Goal: Transaction & Acquisition: Obtain resource

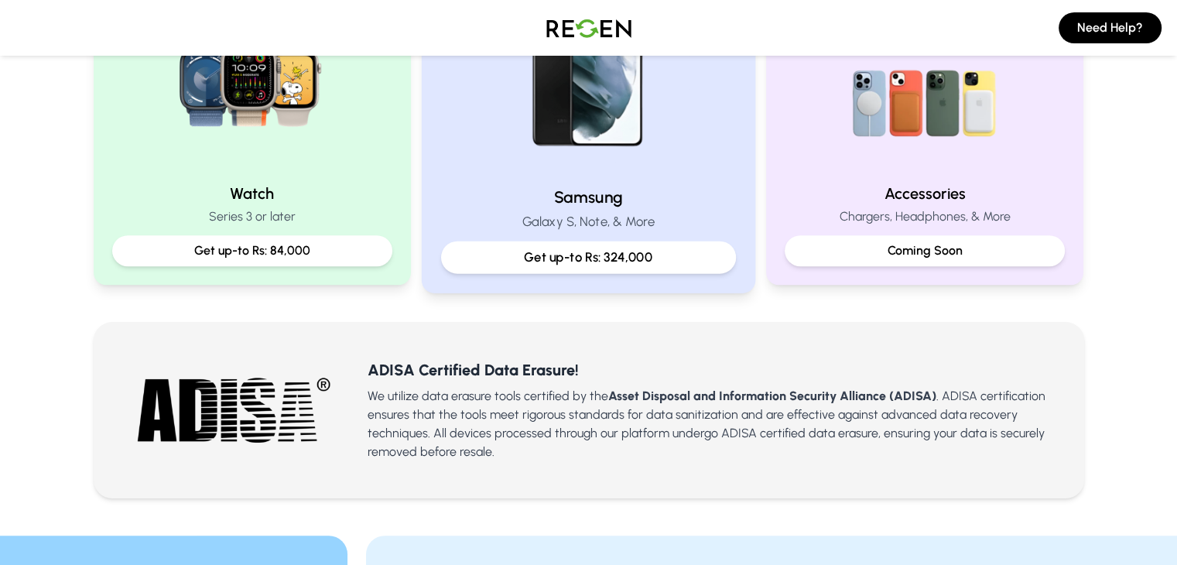
scroll to position [779, 0]
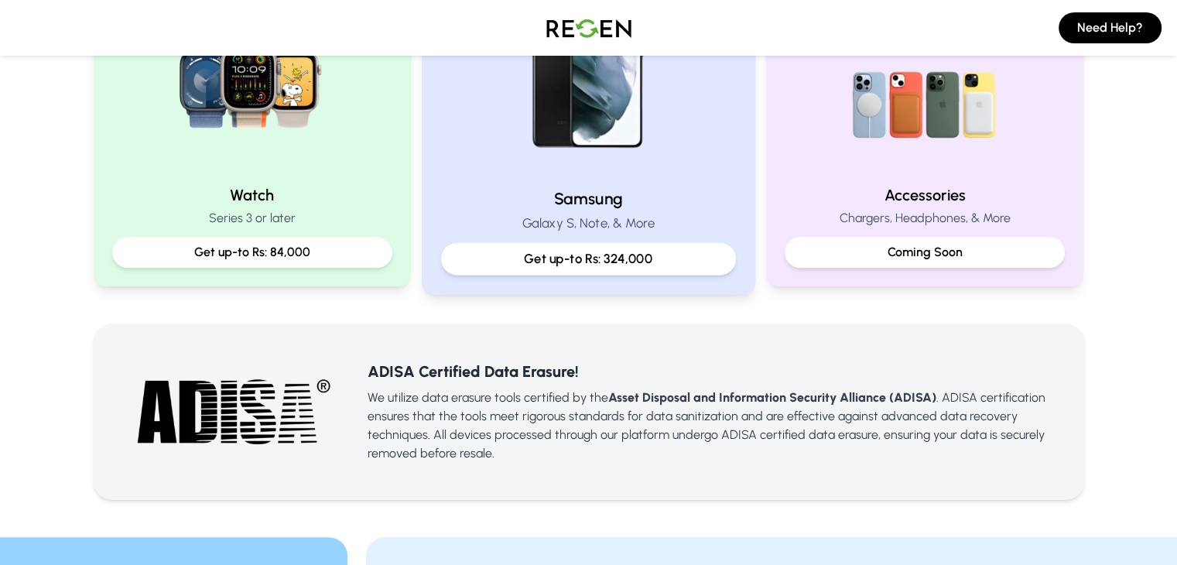
click at [534, 255] on p "Get up-to Rs: 324,000" at bounding box center [588, 258] width 269 height 19
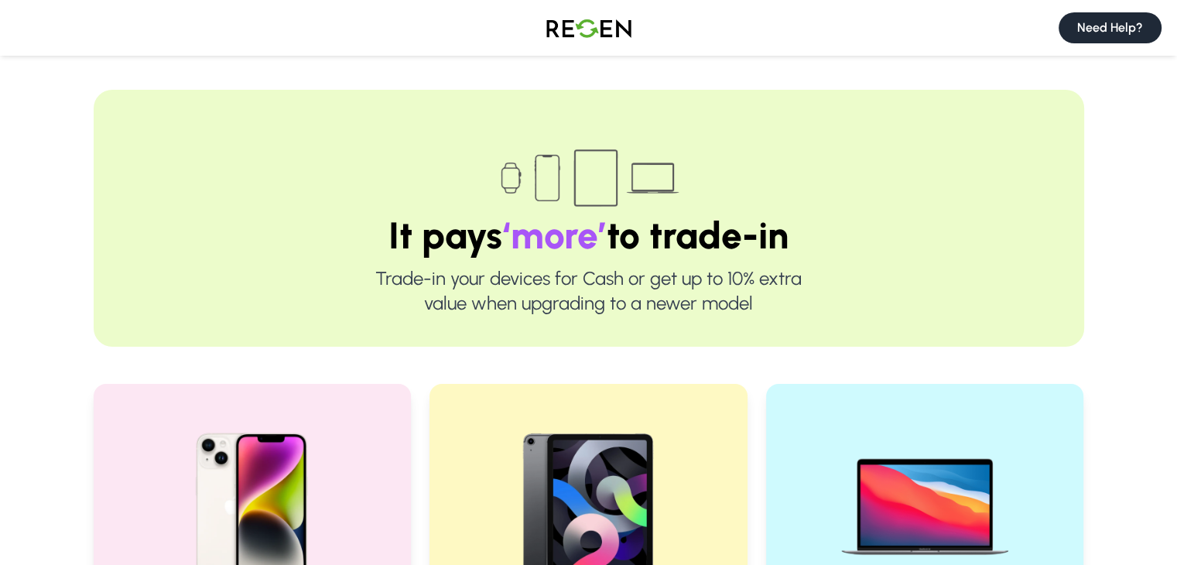
click at [1090, 26] on button "Need Help?" at bounding box center [1110, 27] width 103 height 31
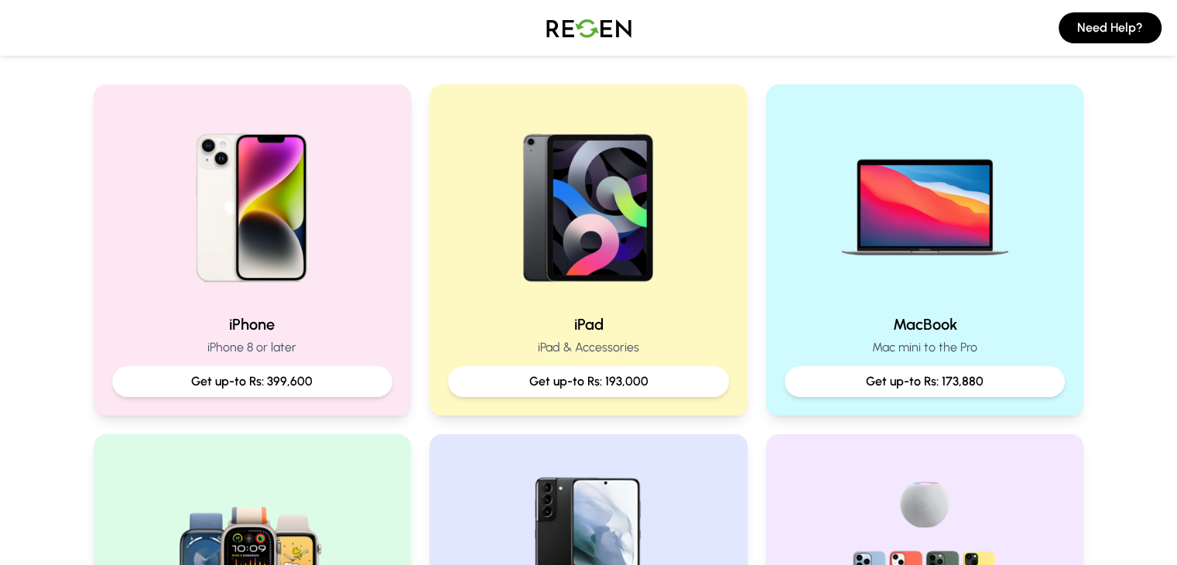
scroll to position [299, 0]
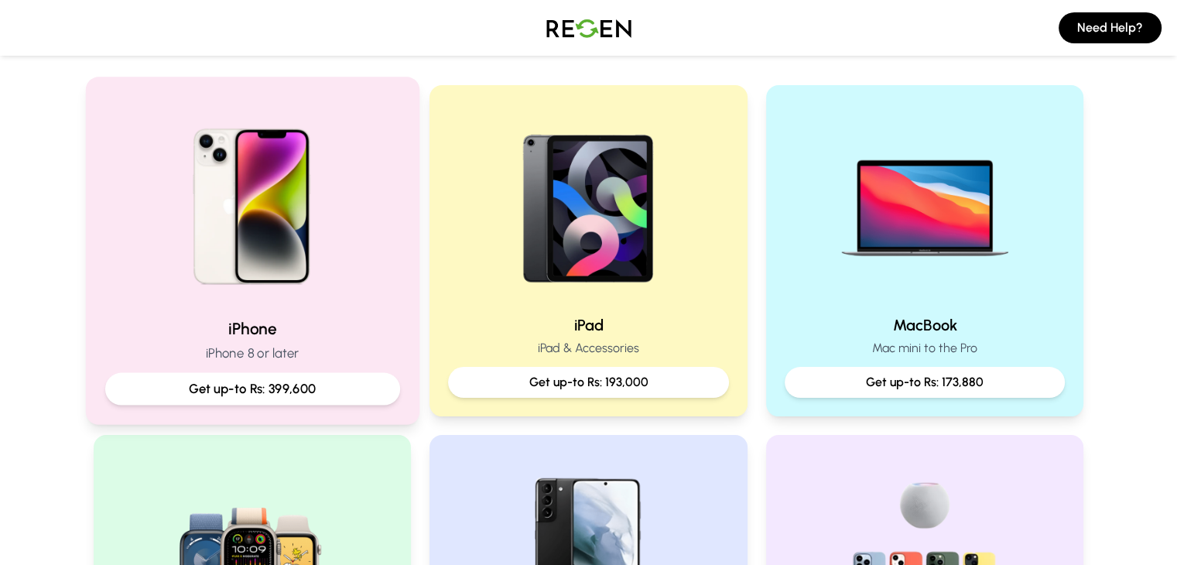
click at [328, 377] on div "Get up-to Rs: 399,600" at bounding box center [252, 389] width 295 height 33
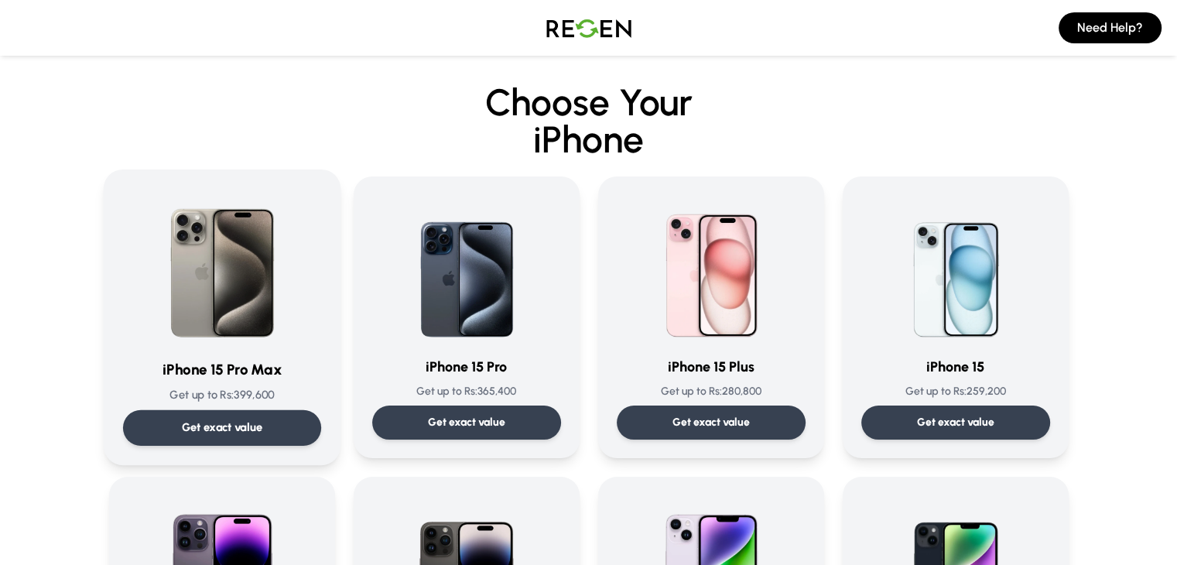
click at [218, 427] on p "Get exact value" at bounding box center [221, 428] width 81 height 16
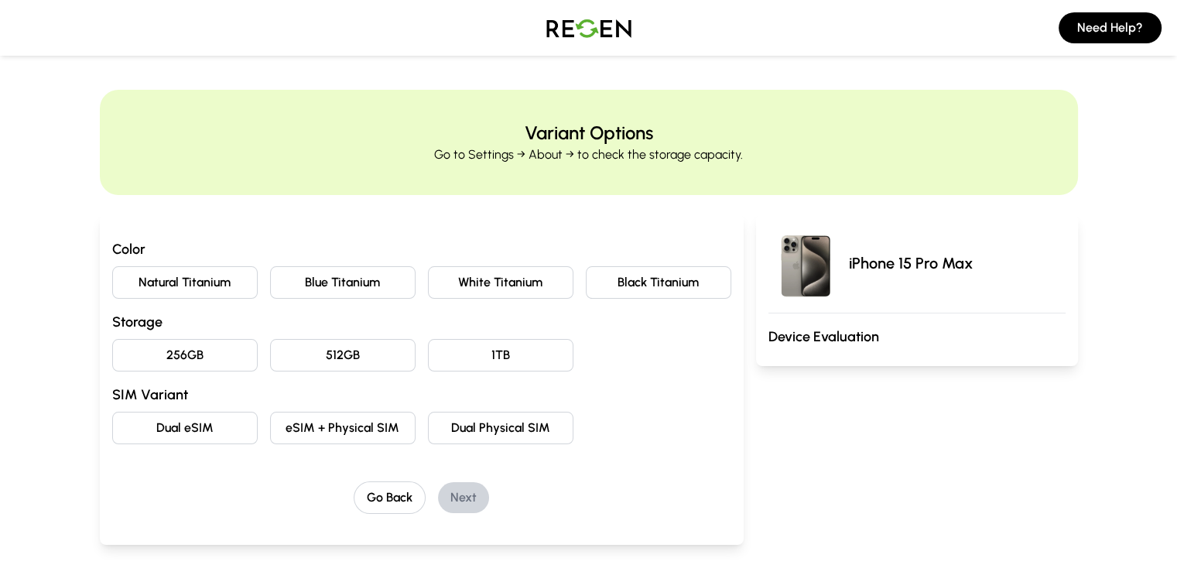
click at [297, 286] on button "Blue Titanium" at bounding box center [343, 282] width 146 height 33
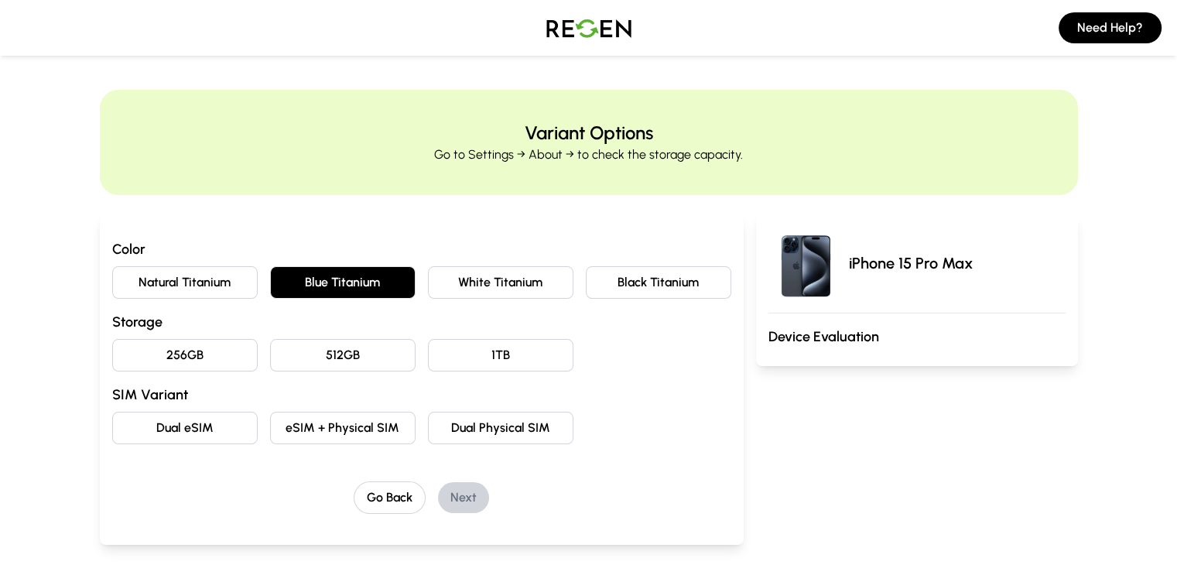
click at [112, 359] on button "256GB" at bounding box center [185, 355] width 146 height 33
click at [270, 431] on button "eSIM + Physical SIM" at bounding box center [343, 428] width 146 height 33
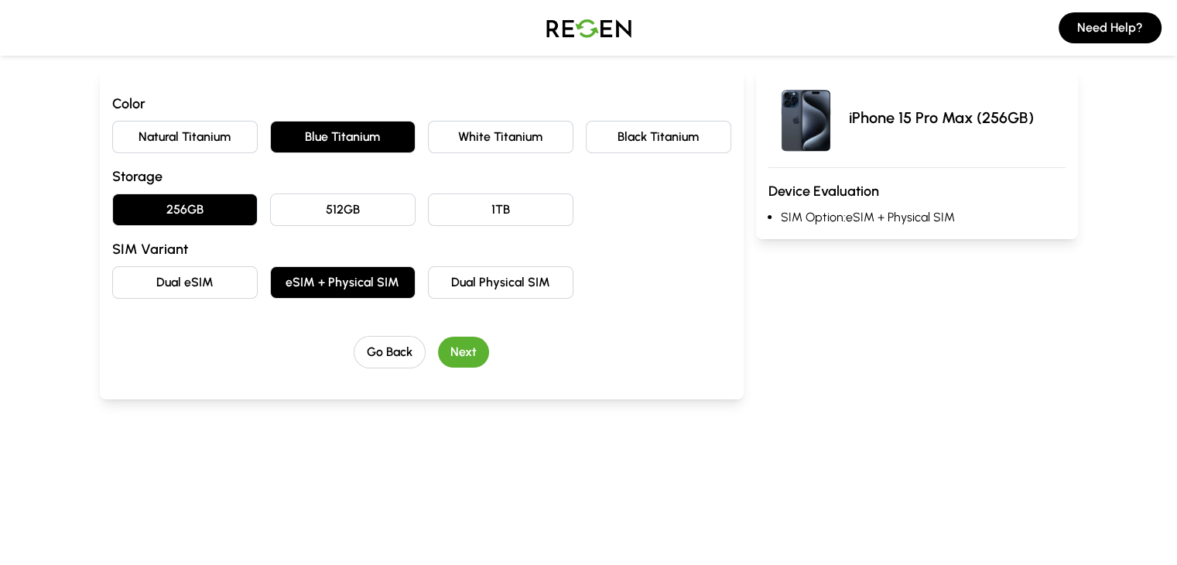
scroll to position [149, 0]
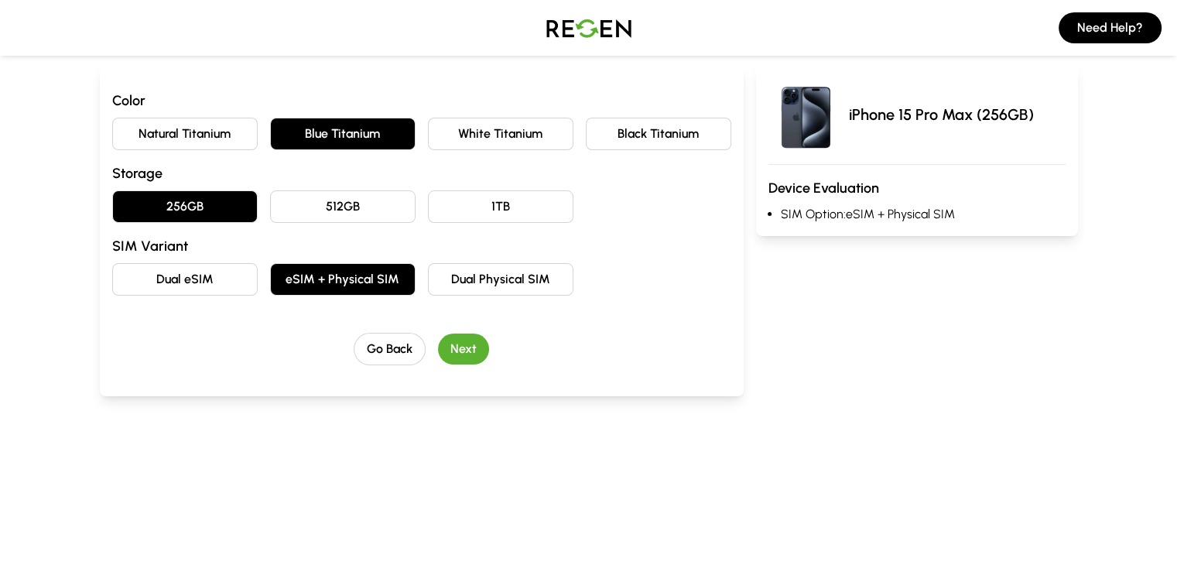
click at [438, 351] on button "Next" at bounding box center [463, 349] width 51 height 31
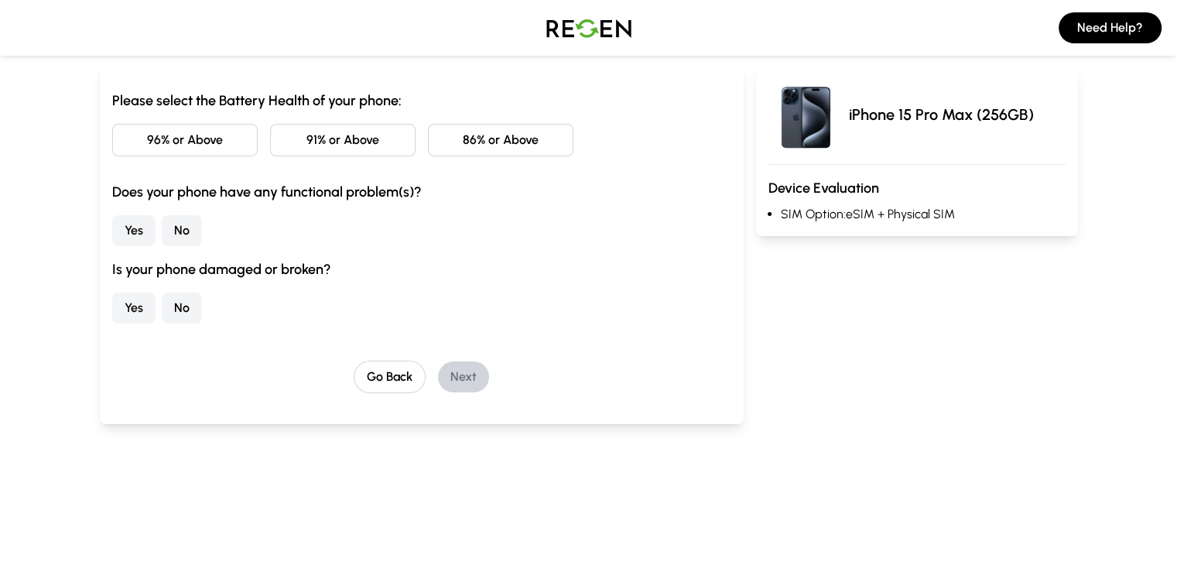
click at [444, 139] on button "86% or Above" at bounding box center [501, 140] width 146 height 33
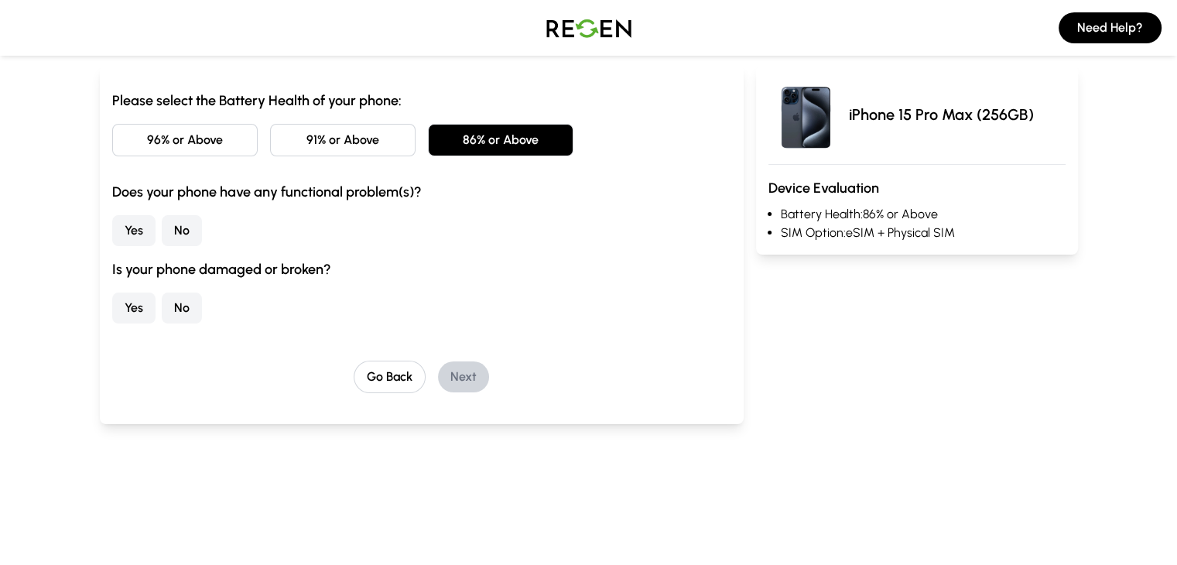
click at [162, 226] on button "No" at bounding box center [182, 230] width 40 height 31
click at [162, 303] on button "No" at bounding box center [182, 308] width 40 height 31
click at [438, 379] on button "Next" at bounding box center [463, 376] width 51 height 31
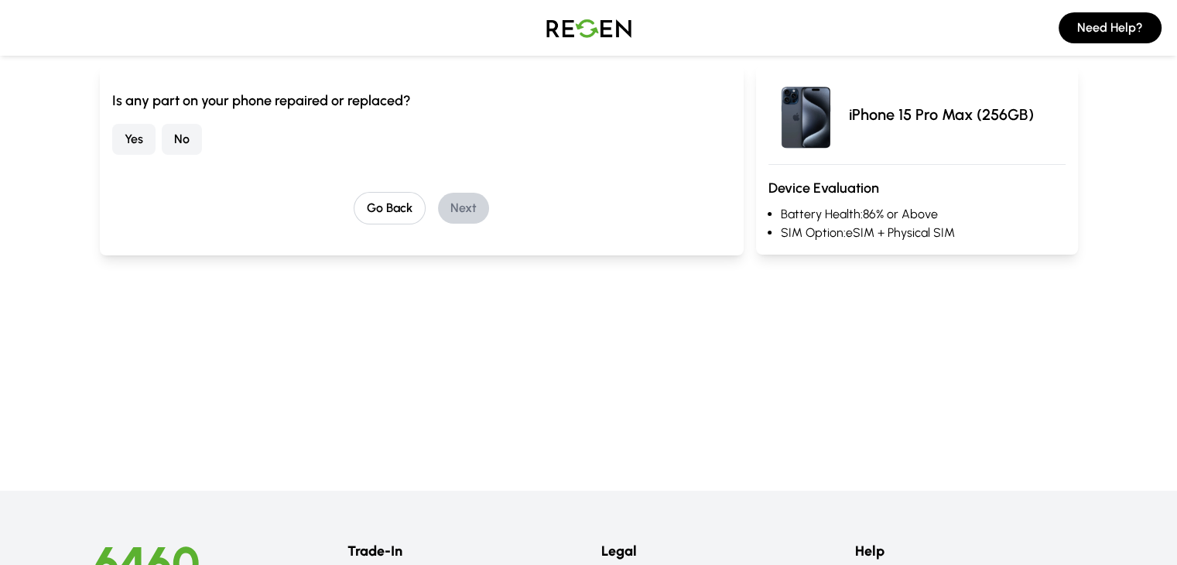
click at [162, 124] on button "No" at bounding box center [182, 139] width 40 height 31
click at [449, 197] on button "Next" at bounding box center [463, 208] width 51 height 31
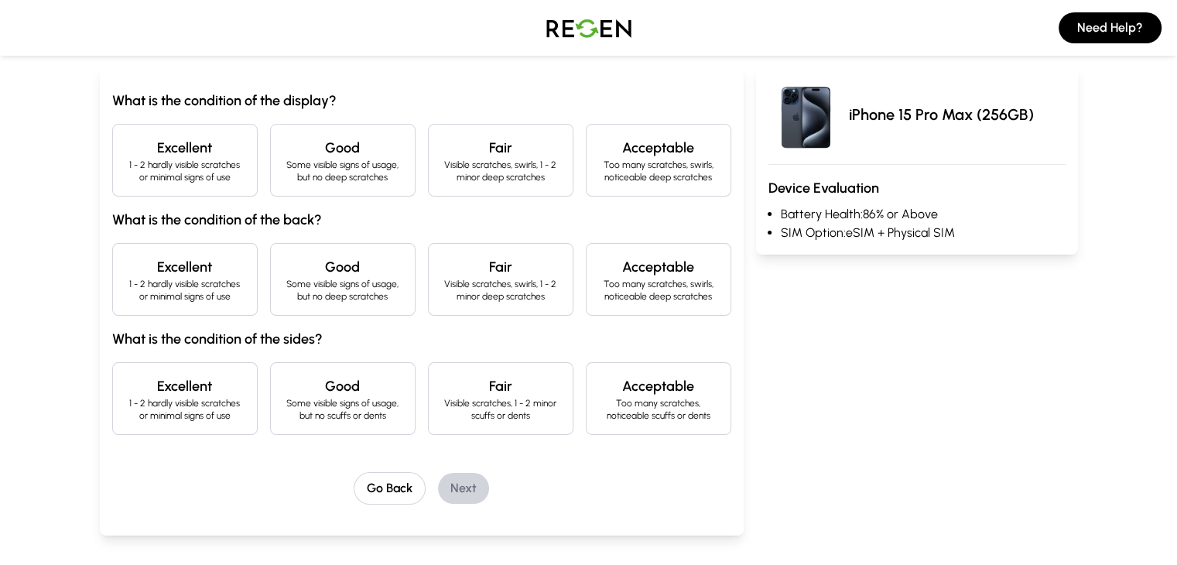
click at [152, 172] on p "1 - 2 hardly visible scratches or minimal signs of use" at bounding box center [184, 171] width 119 height 25
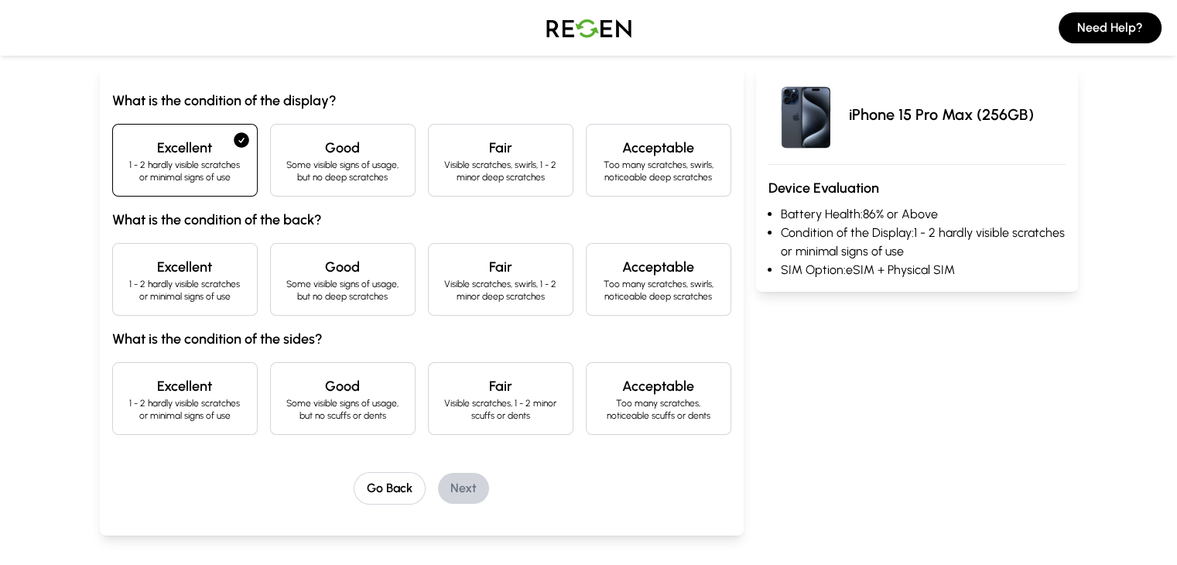
click at [132, 276] on h4 "Excellent" at bounding box center [184, 267] width 119 height 22
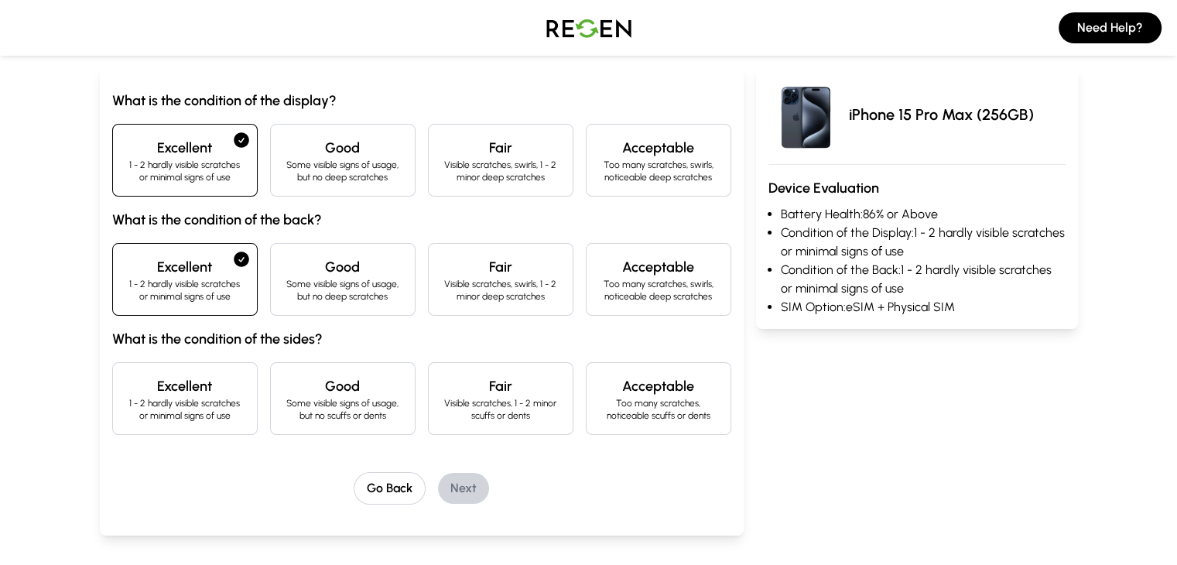
click at [125, 394] on h4 "Excellent" at bounding box center [184, 386] width 119 height 22
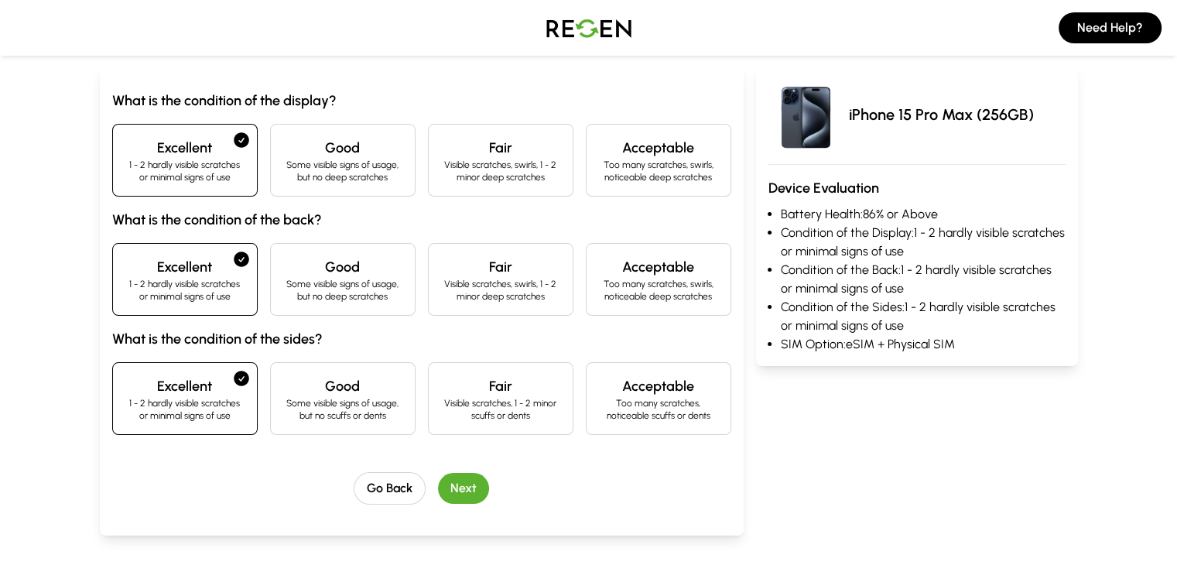
click at [438, 493] on button "Next" at bounding box center [463, 488] width 51 height 31
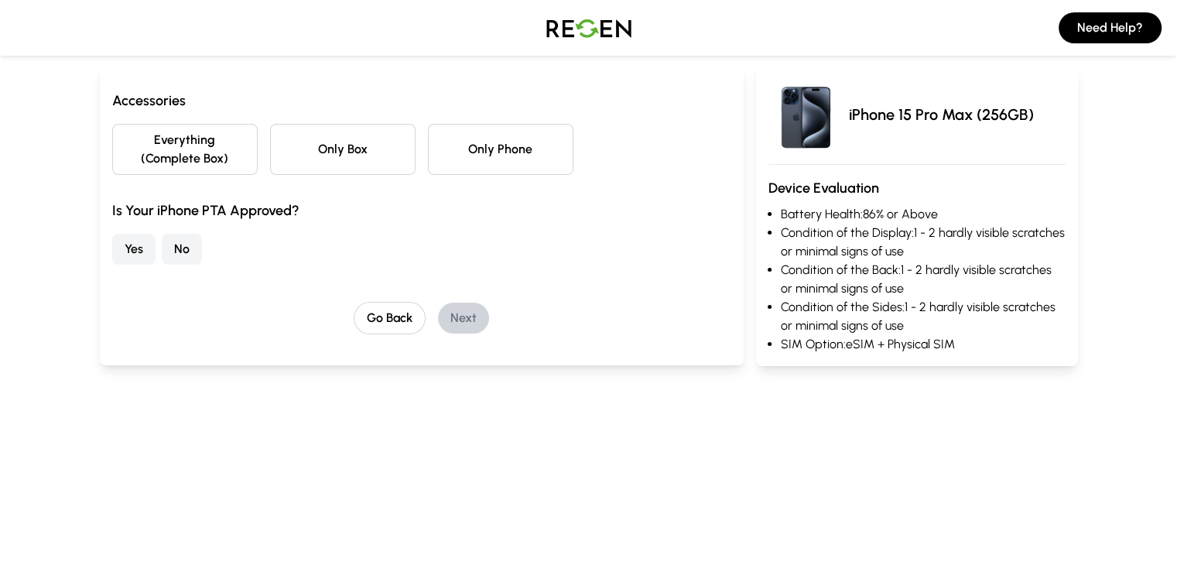
click at [147, 136] on button "Everything (Complete Box)" at bounding box center [185, 149] width 146 height 51
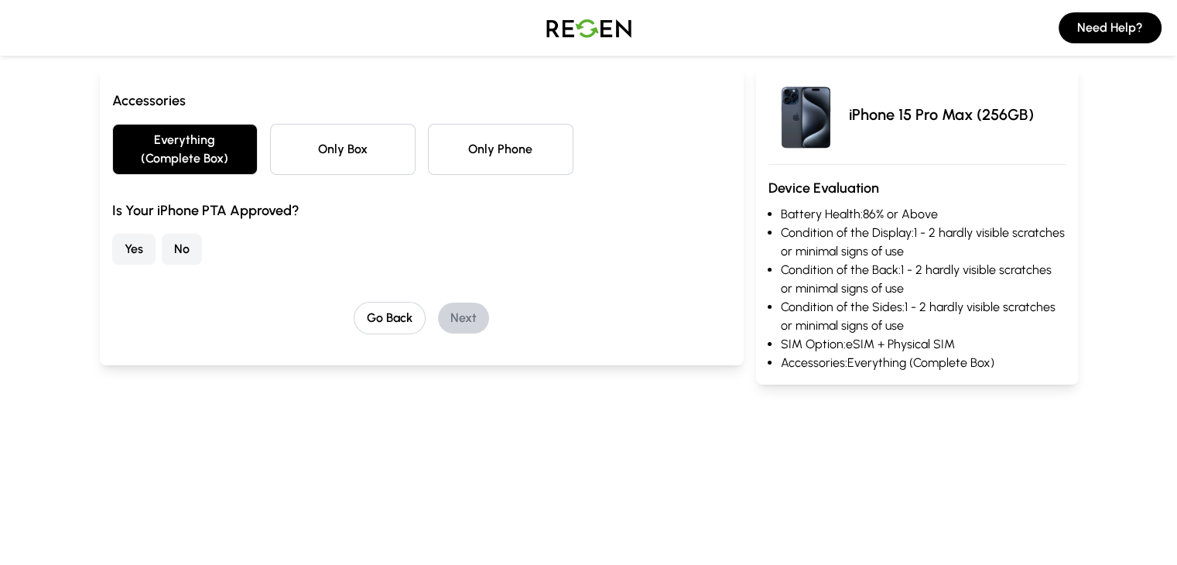
click at [162, 235] on button "No" at bounding box center [182, 249] width 40 height 31
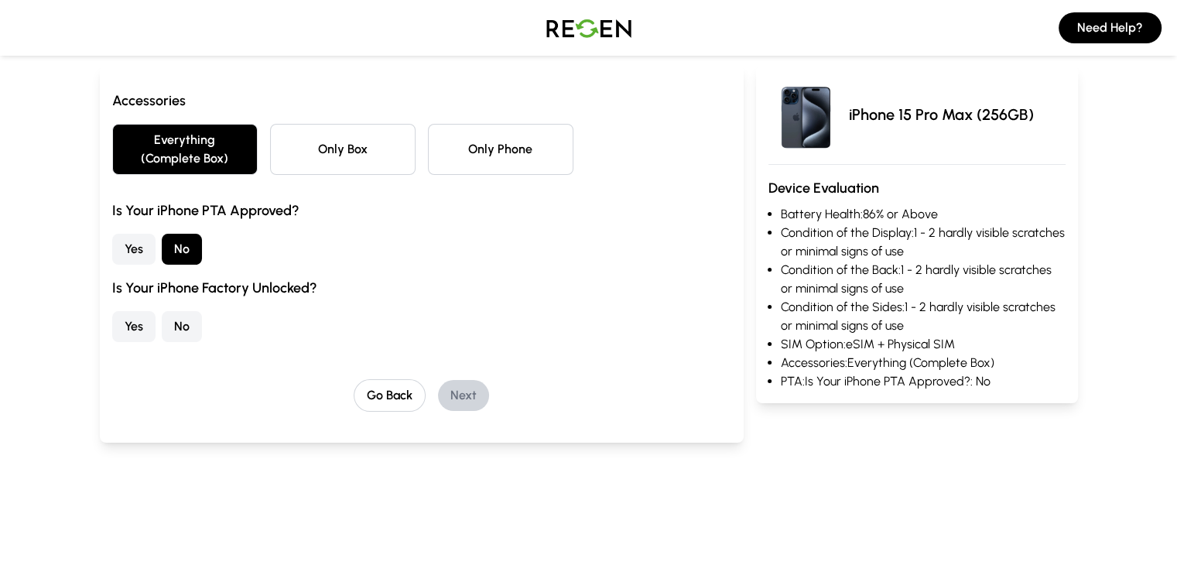
click at [112, 314] on button "Yes" at bounding box center [133, 326] width 43 height 31
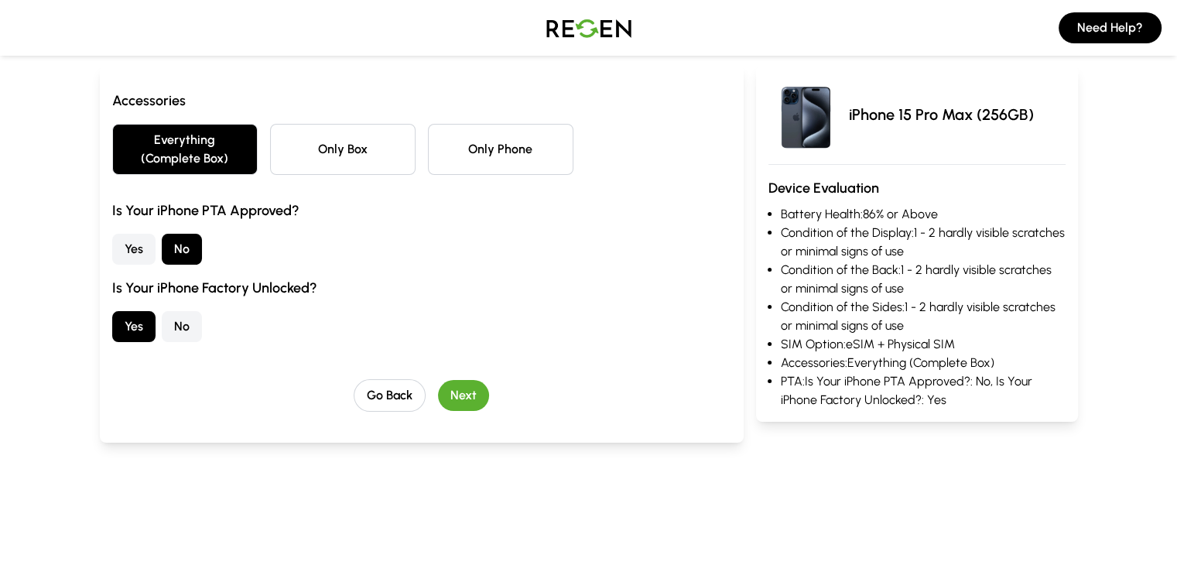
click at [438, 380] on button "Next" at bounding box center [463, 395] width 51 height 31
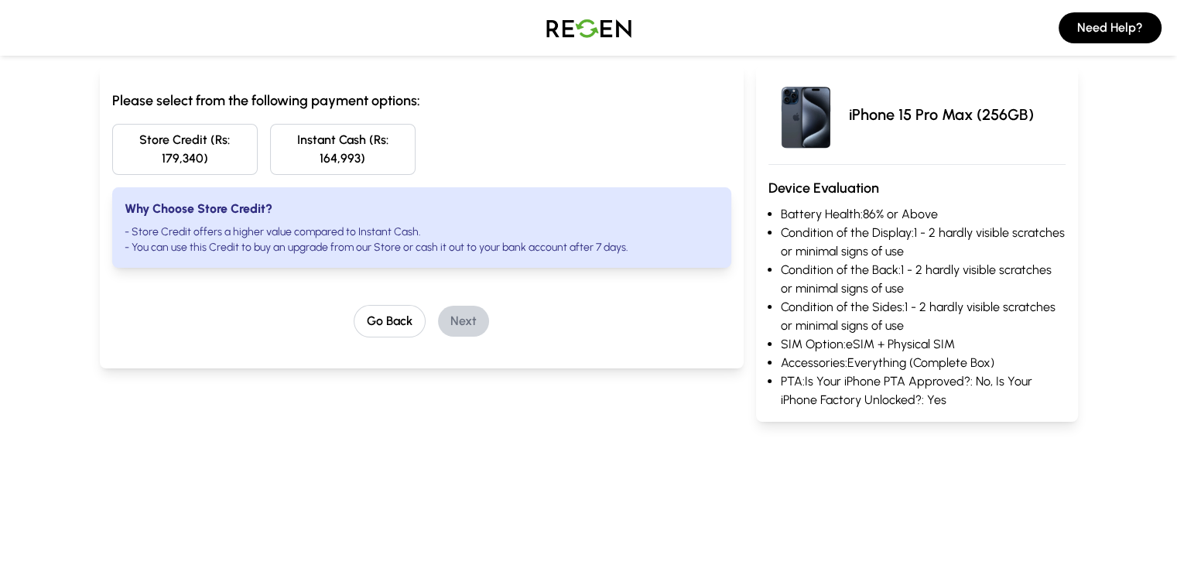
click at [178, 142] on button "Store Credit (Rs: 179,340)" at bounding box center [185, 149] width 146 height 51
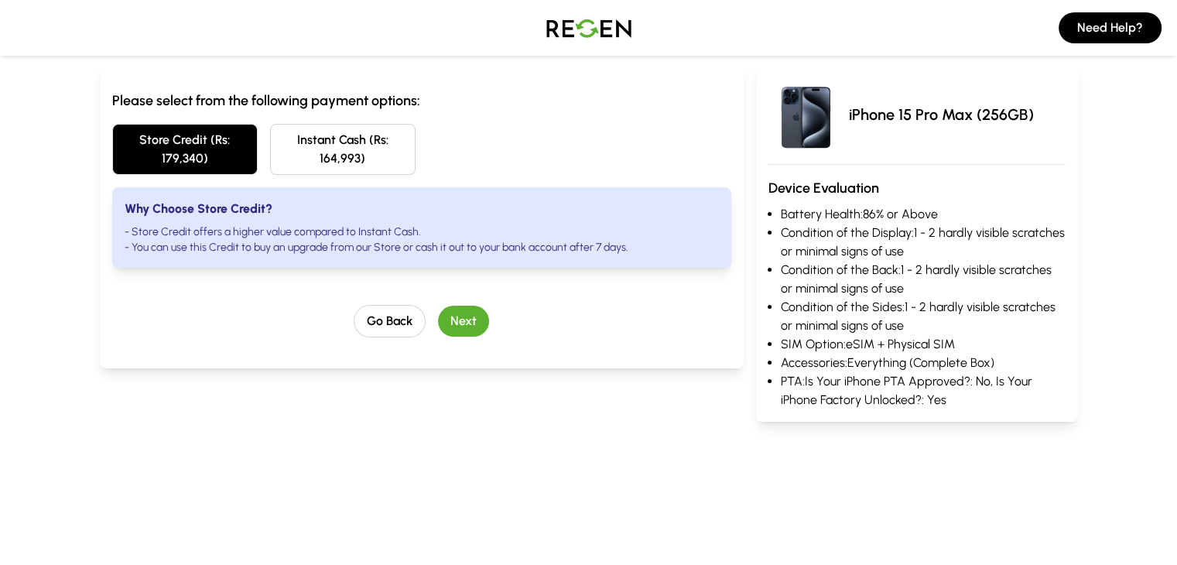
click at [440, 310] on button "Next" at bounding box center [463, 321] width 51 height 31
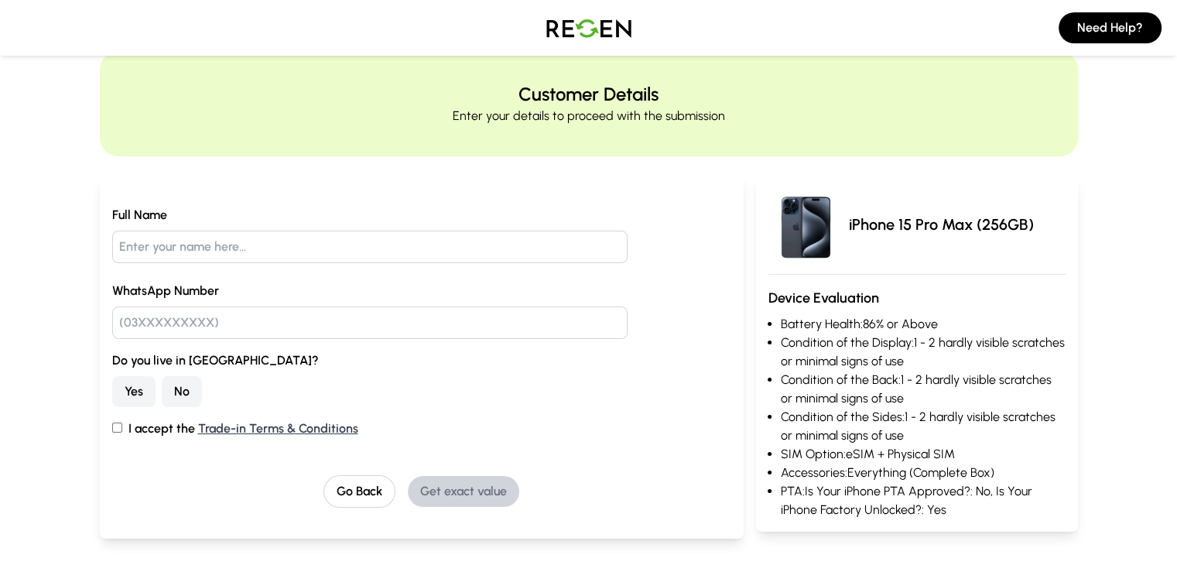
scroll to position [0, 0]
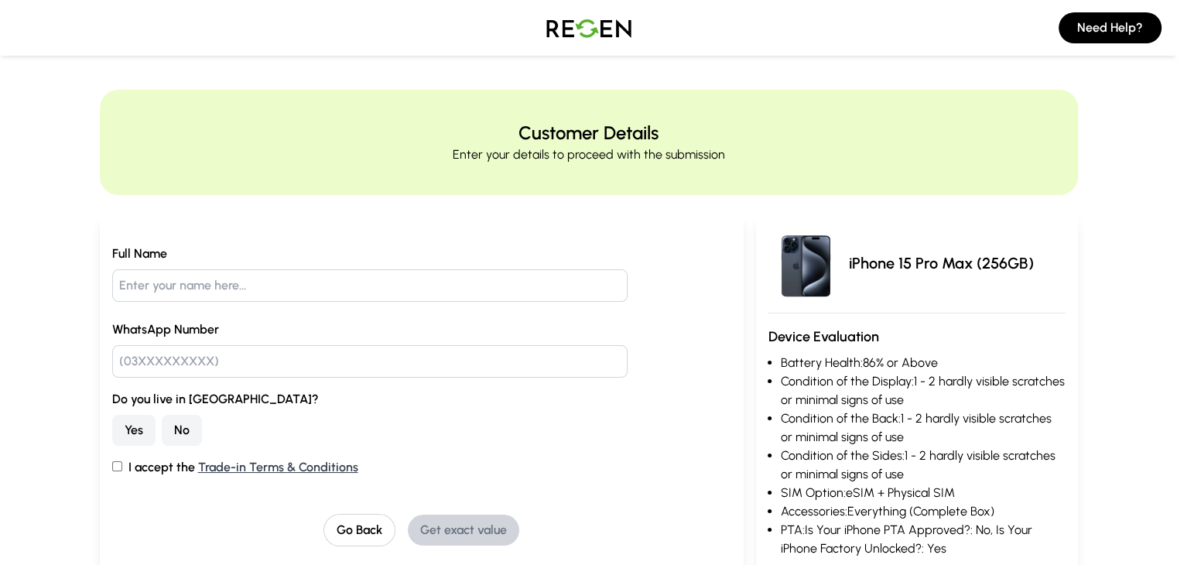
click at [327, 294] on input "text" at bounding box center [370, 285] width 516 height 33
type input "F"
type input "[PERSON_NAME]"
click at [159, 366] on input "text" at bounding box center [370, 361] width 516 height 33
type input "03135814479"
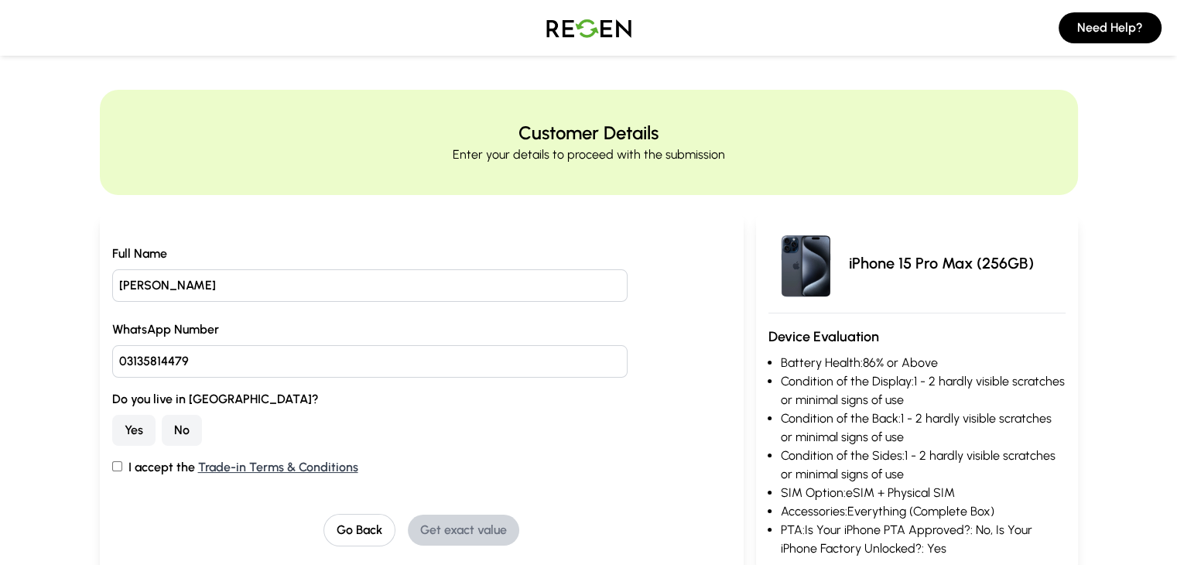
click at [162, 435] on button "No" at bounding box center [182, 430] width 40 height 31
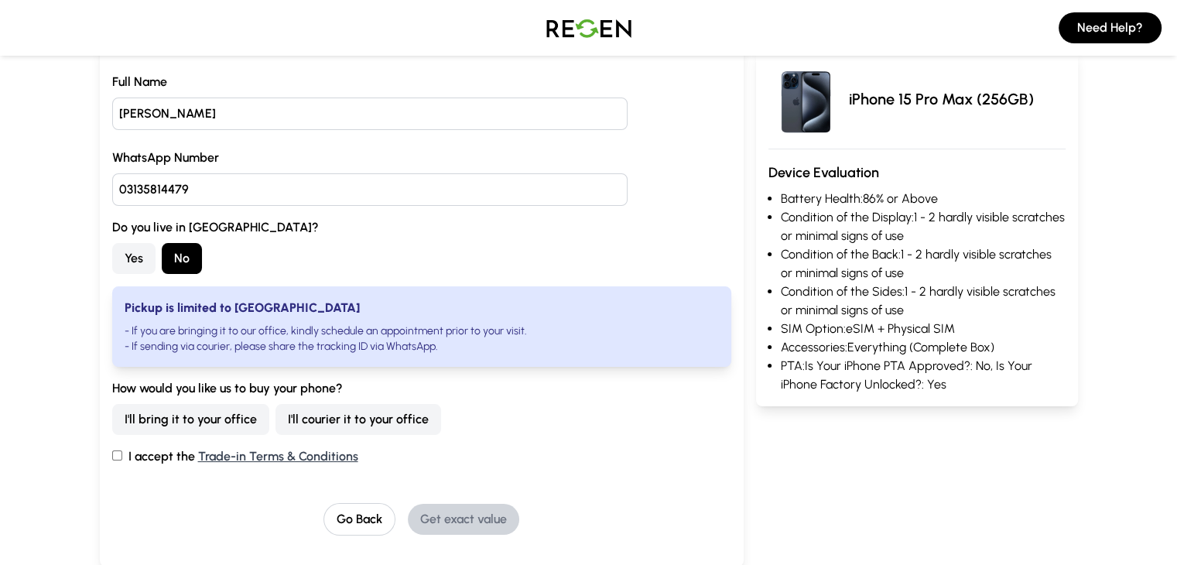
scroll to position [176, 0]
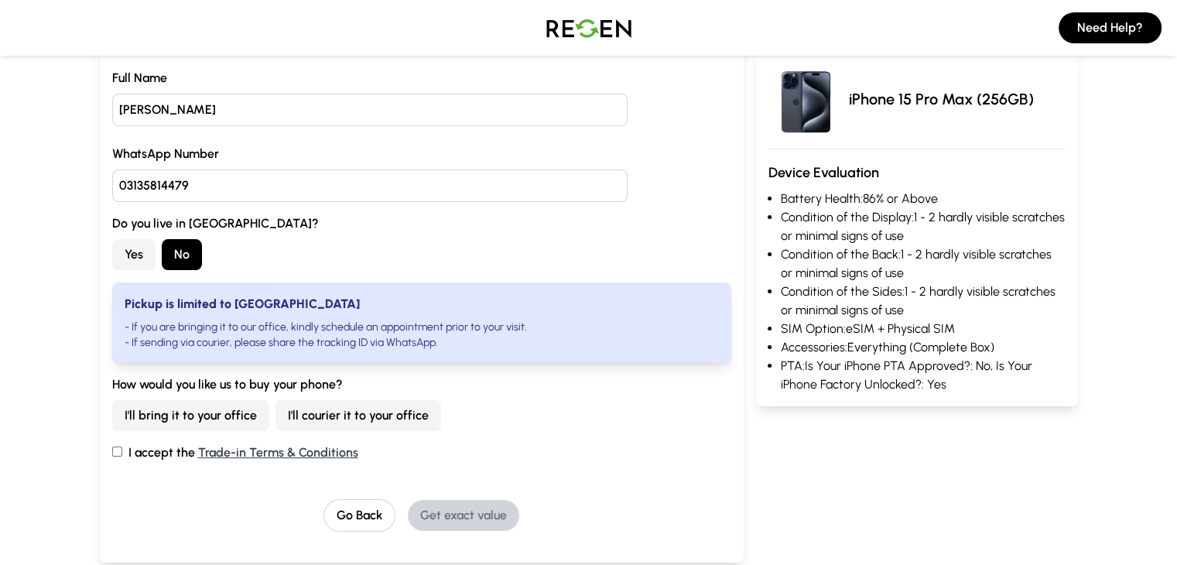
click at [276, 413] on button "I'll courier it to your office" at bounding box center [359, 415] width 166 height 31
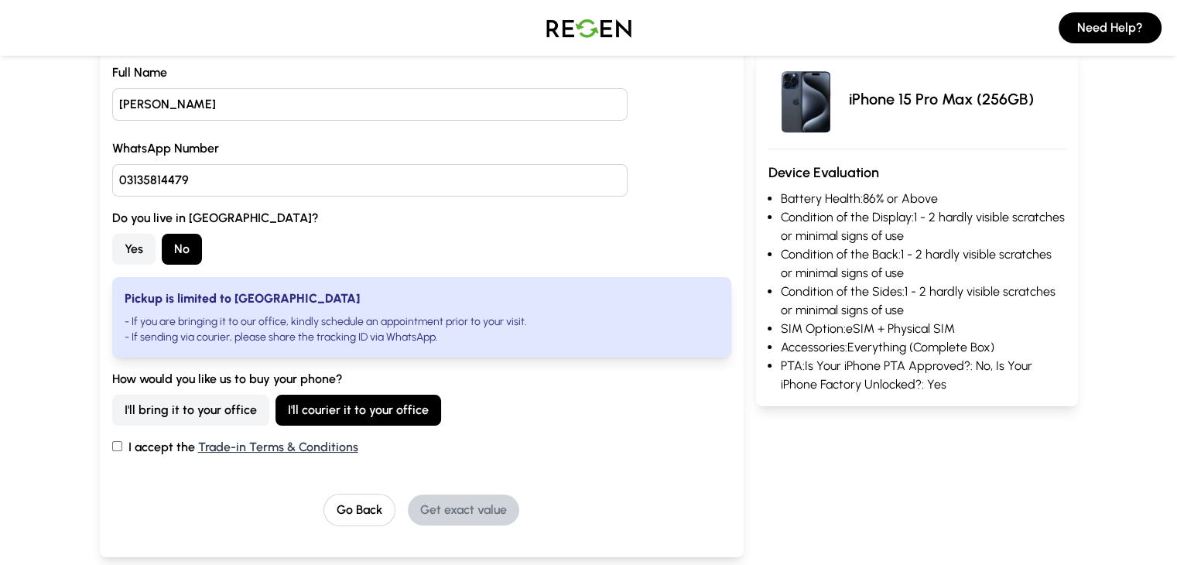
scroll to position [182, 0]
click at [112, 446] on input "I accept the Trade-in Terms & Conditions" at bounding box center [117, 445] width 10 height 10
checkbox input "true"
click at [461, 502] on button "Get exact value" at bounding box center [463, 509] width 111 height 31
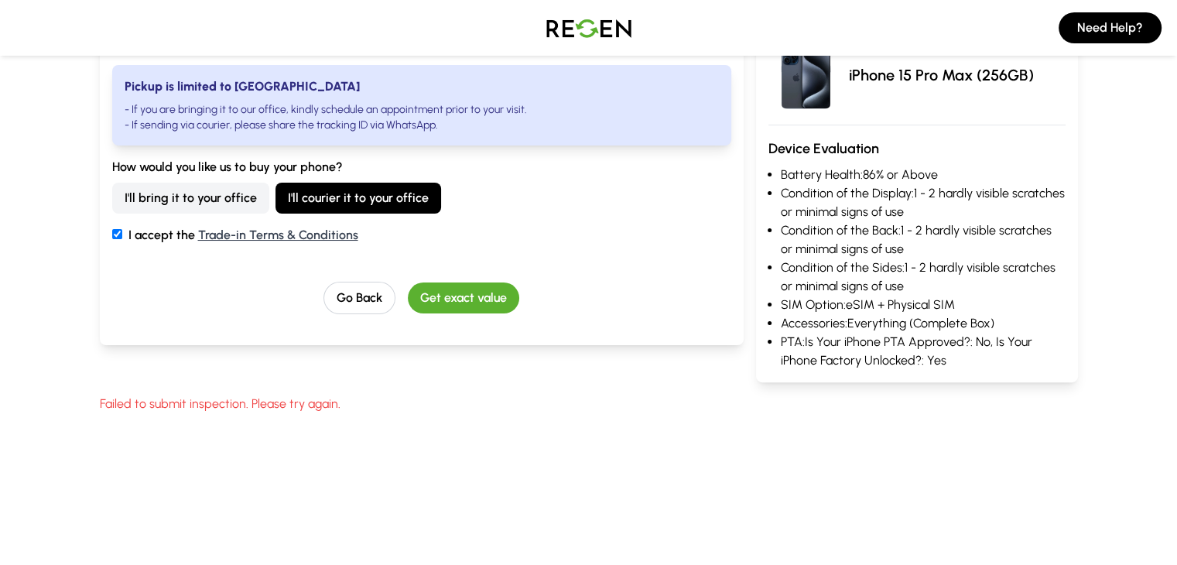
scroll to position [393, 0]
click at [441, 312] on div "Go Back Get exact value" at bounding box center [421, 298] width 619 height 33
click at [438, 300] on button "Get exact value" at bounding box center [463, 298] width 111 height 31
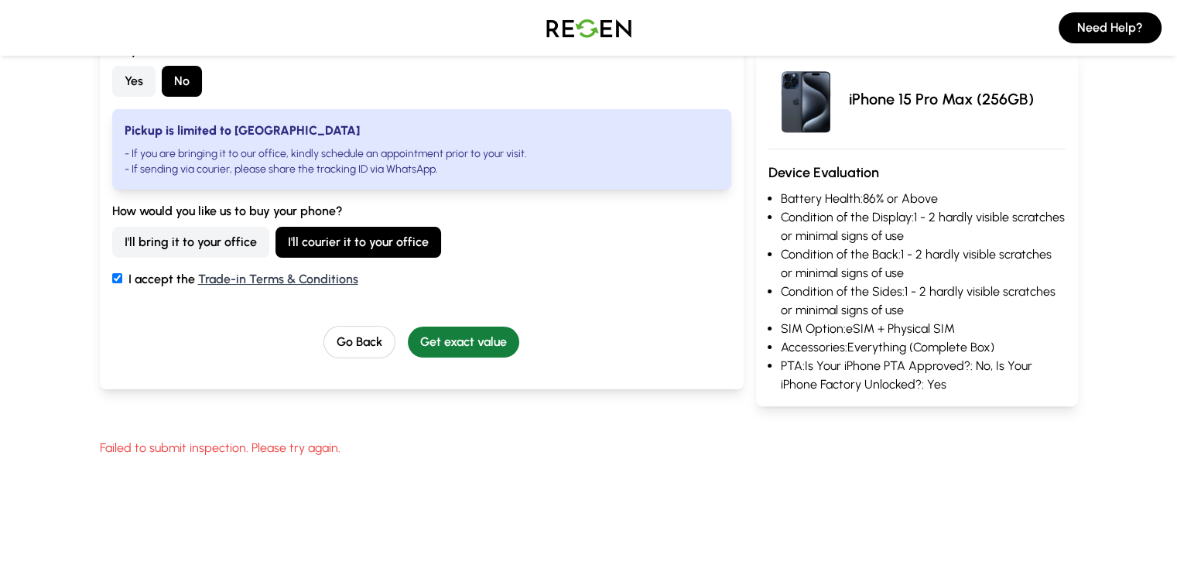
scroll to position [350, 0]
click at [447, 344] on button "Get exact value" at bounding box center [463, 341] width 111 height 31
click at [118, 245] on button "I'll bring it to your office" at bounding box center [190, 241] width 157 height 31
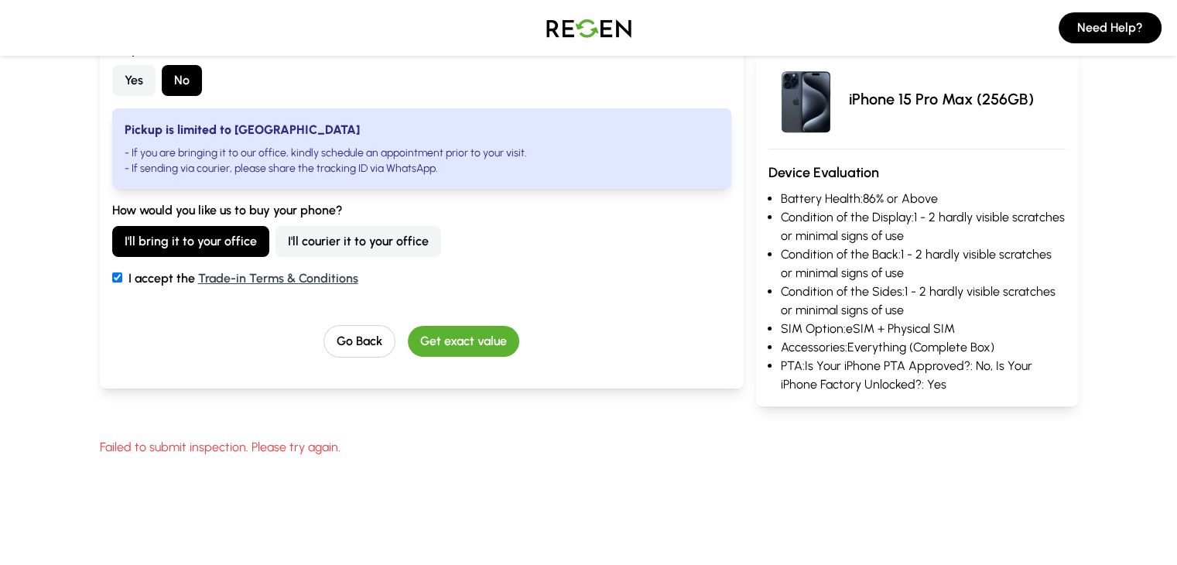
click at [112, 77] on button "Yes" at bounding box center [133, 80] width 43 height 31
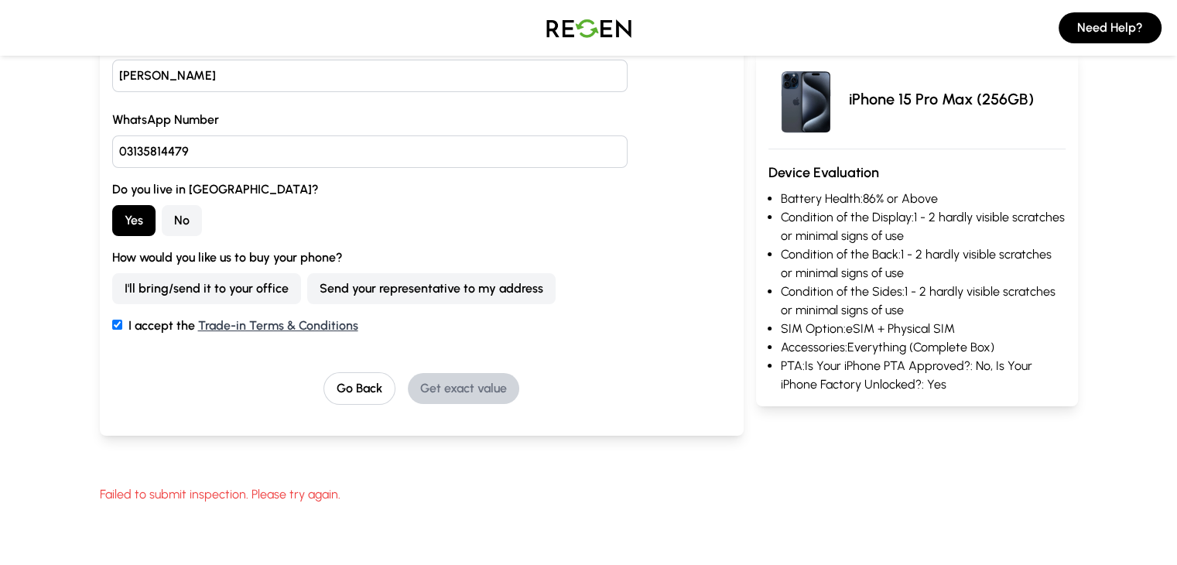
scroll to position [204, 0]
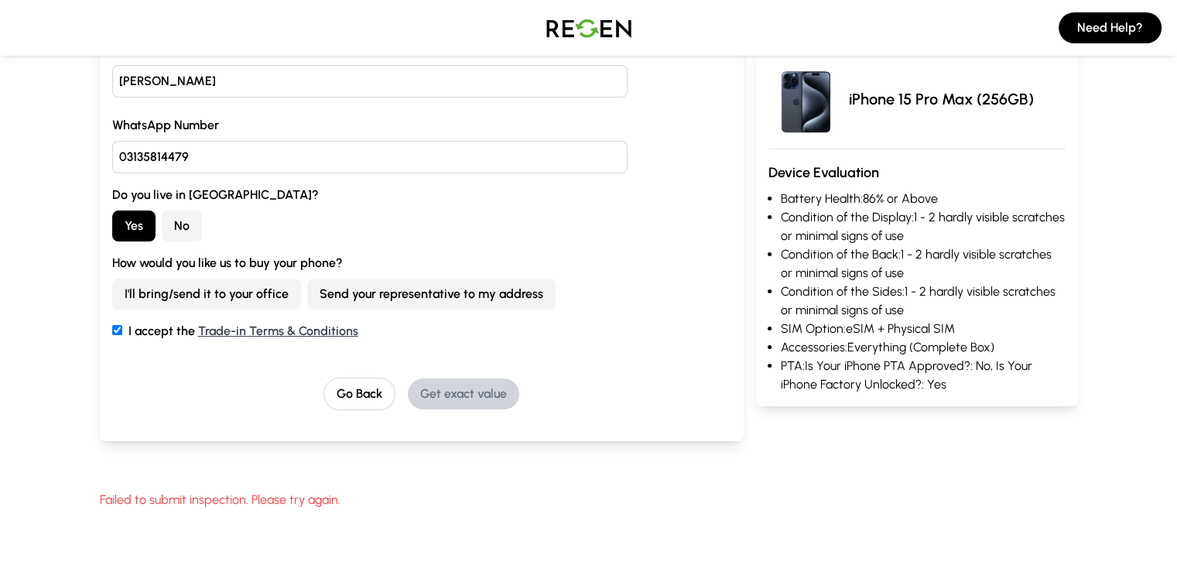
click at [152, 298] on button "I'll bring/send it to your office" at bounding box center [206, 294] width 189 height 31
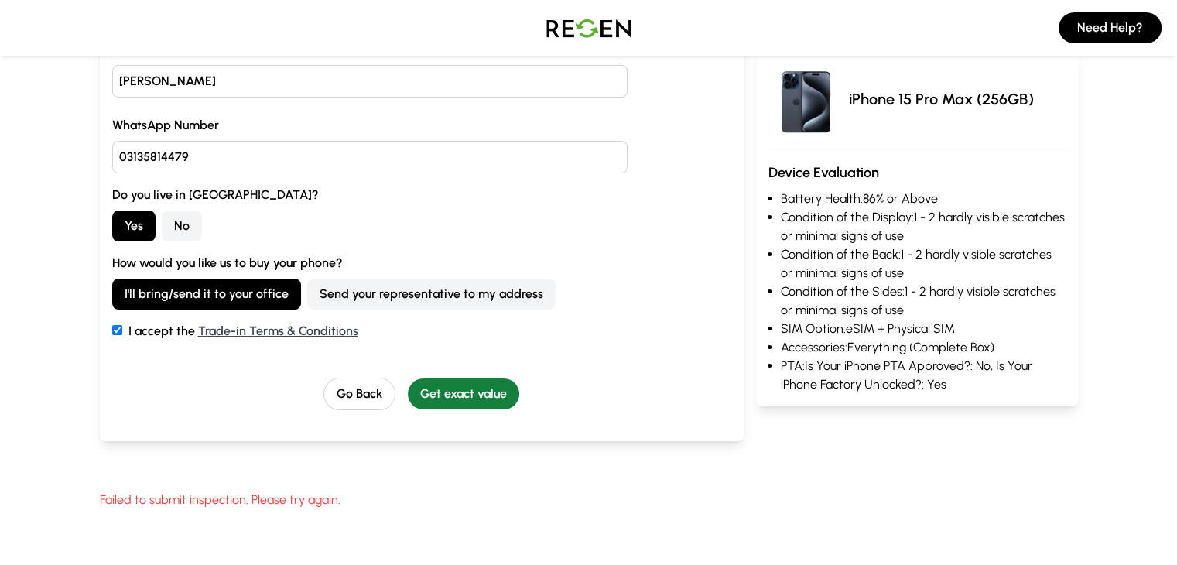
click at [416, 382] on button "Get exact value" at bounding box center [463, 394] width 111 height 31
click at [312, 273] on div "How would you like us to buy your phone? I'll bring/send it to your office Send…" at bounding box center [421, 282] width 619 height 56
click at [319, 294] on button "Send your representative to my address" at bounding box center [431, 294] width 248 height 31
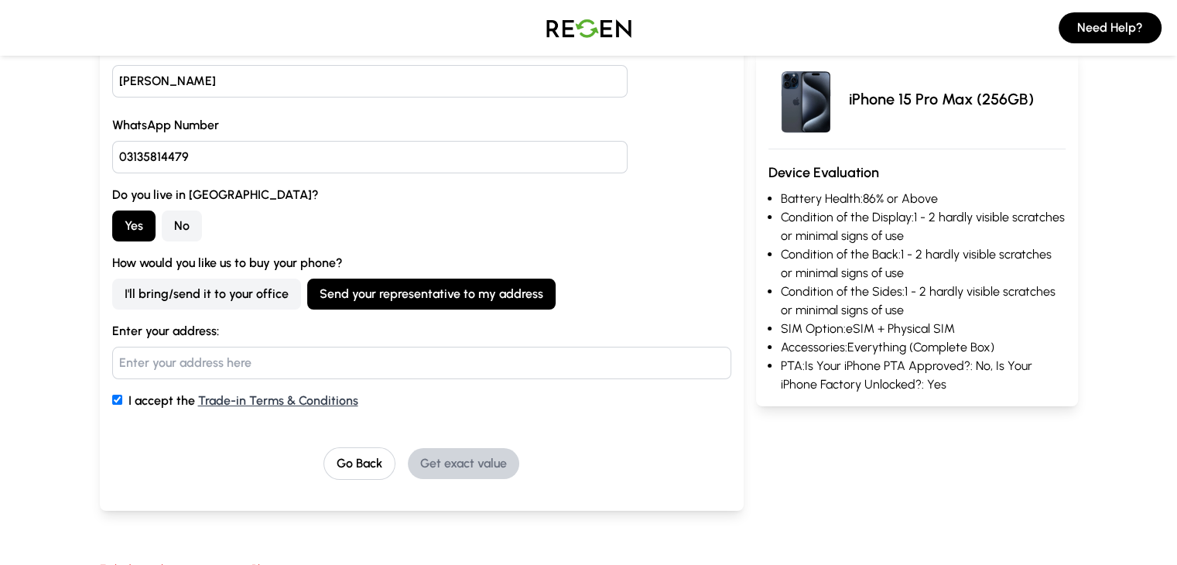
click at [422, 479] on div "Full Name [PERSON_NAME] WhatsApp Number [PHONE_NUMBER] Do you live in [GEOGRAPH…" at bounding box center [422, 260] width 644 height 502
click at [121, 288] on button "I'll bring/send it to your office" at bounding box center [206, 294] width 189 height 31
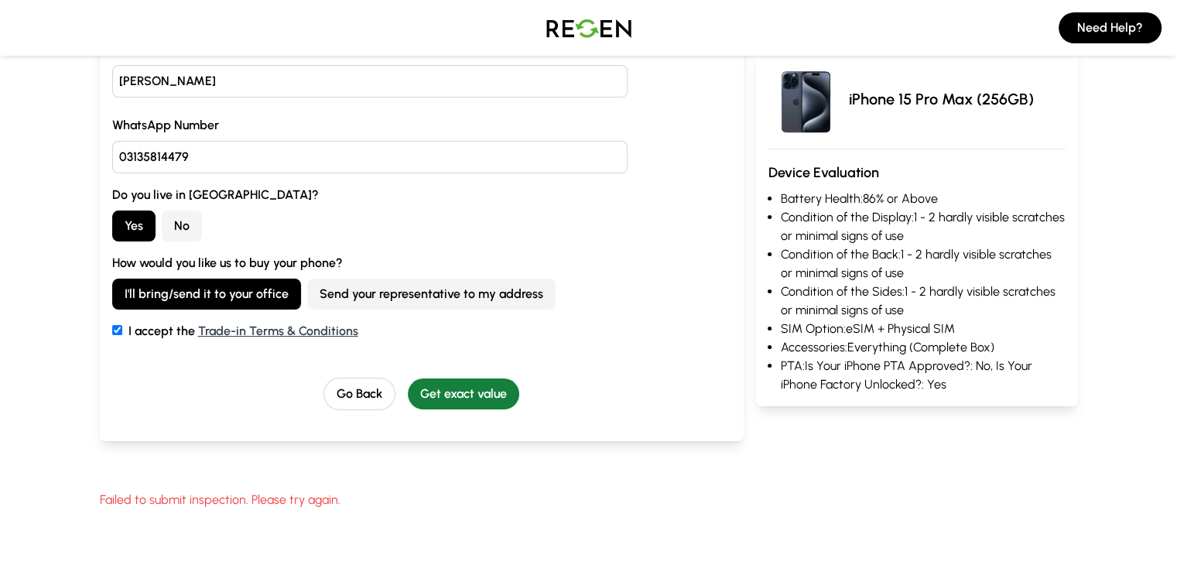
click at [458, 380] on button "Get exact value" at bounding box center [463, 394] width 111 height 31
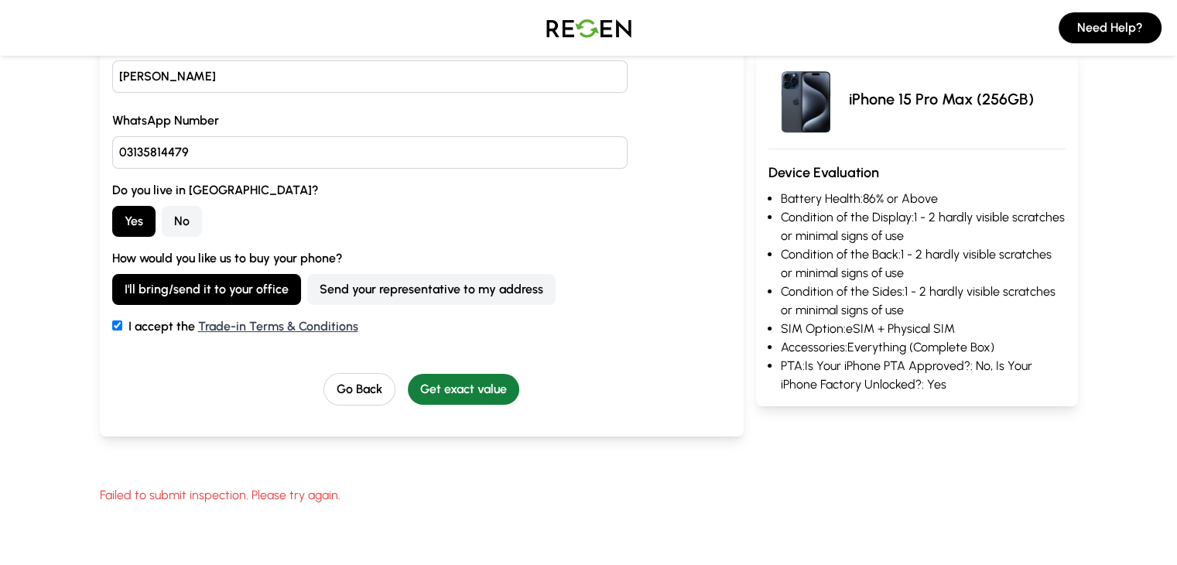
scroll to position [218, 0]
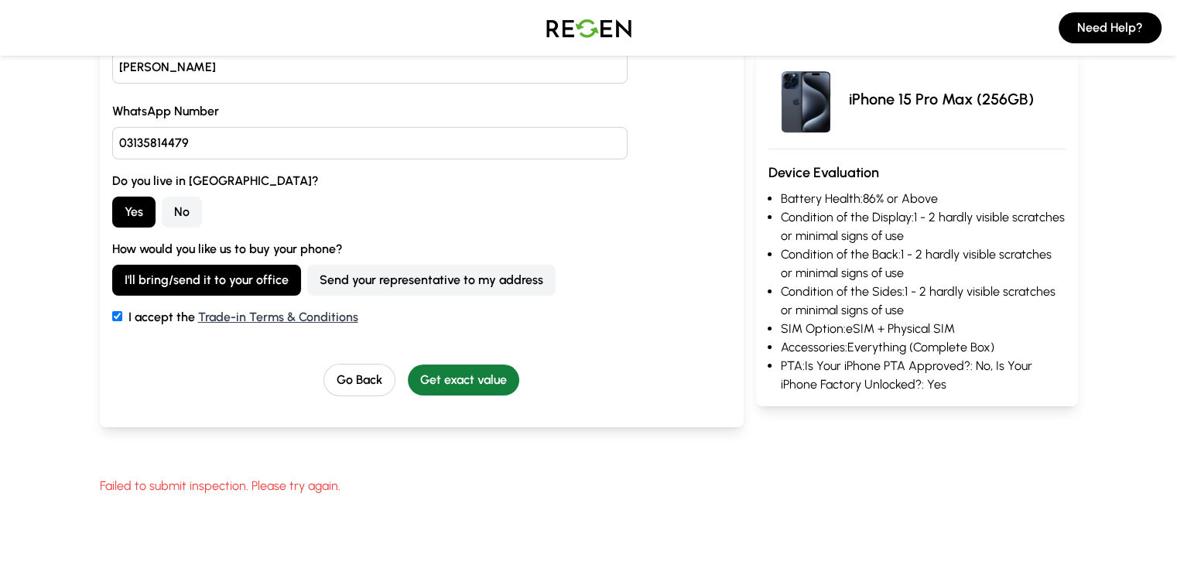
click at [458, 380] on button "Get exact value" at bounding box center [463, 380] width 111 height 31
